Goal: Information Seeking & Learning: Find specific page/section

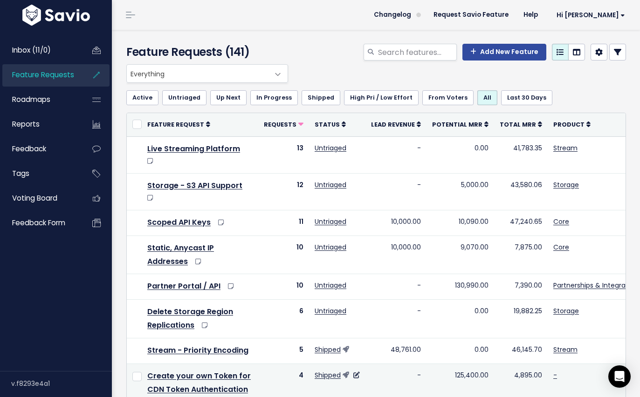
scroll to position [6, 0]
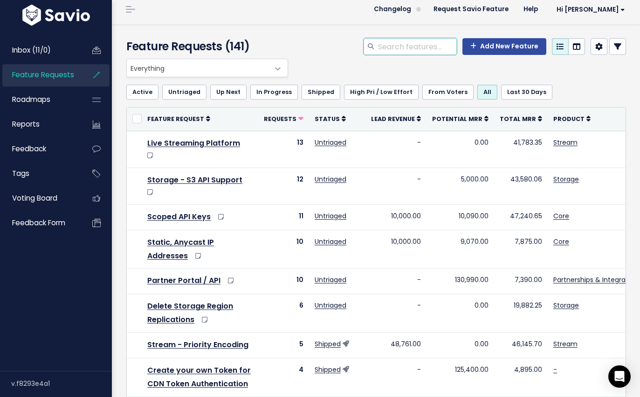
click at [380, 45] on input "search" at bounding box center [417, 46] width 80 height 17
type input "warming"
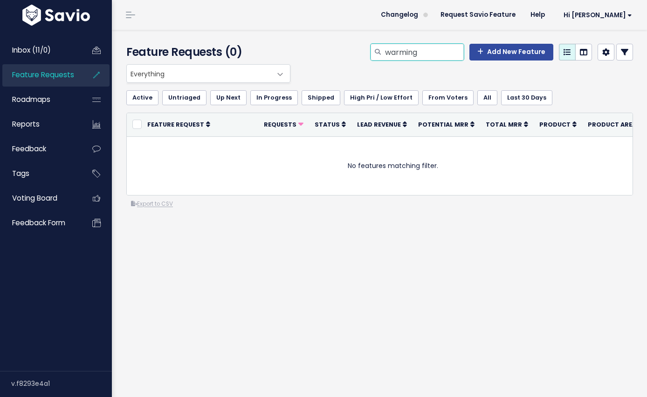
click at [419, 51] on input "warming" at bounding box center [424, 52] width 80 height 17
type input "warm"
click at [366, 236] on div "Everything Any Product: Any Product Area Any Product: No Product Area No Produc…" at bounding box center [379, 173] width 520 height 219
click at [57, 79] on span "Feature Requests" at bounding box center [43, 75] width 62 height 10
